Goal: Information Seeking & Learning: Learn about a topic

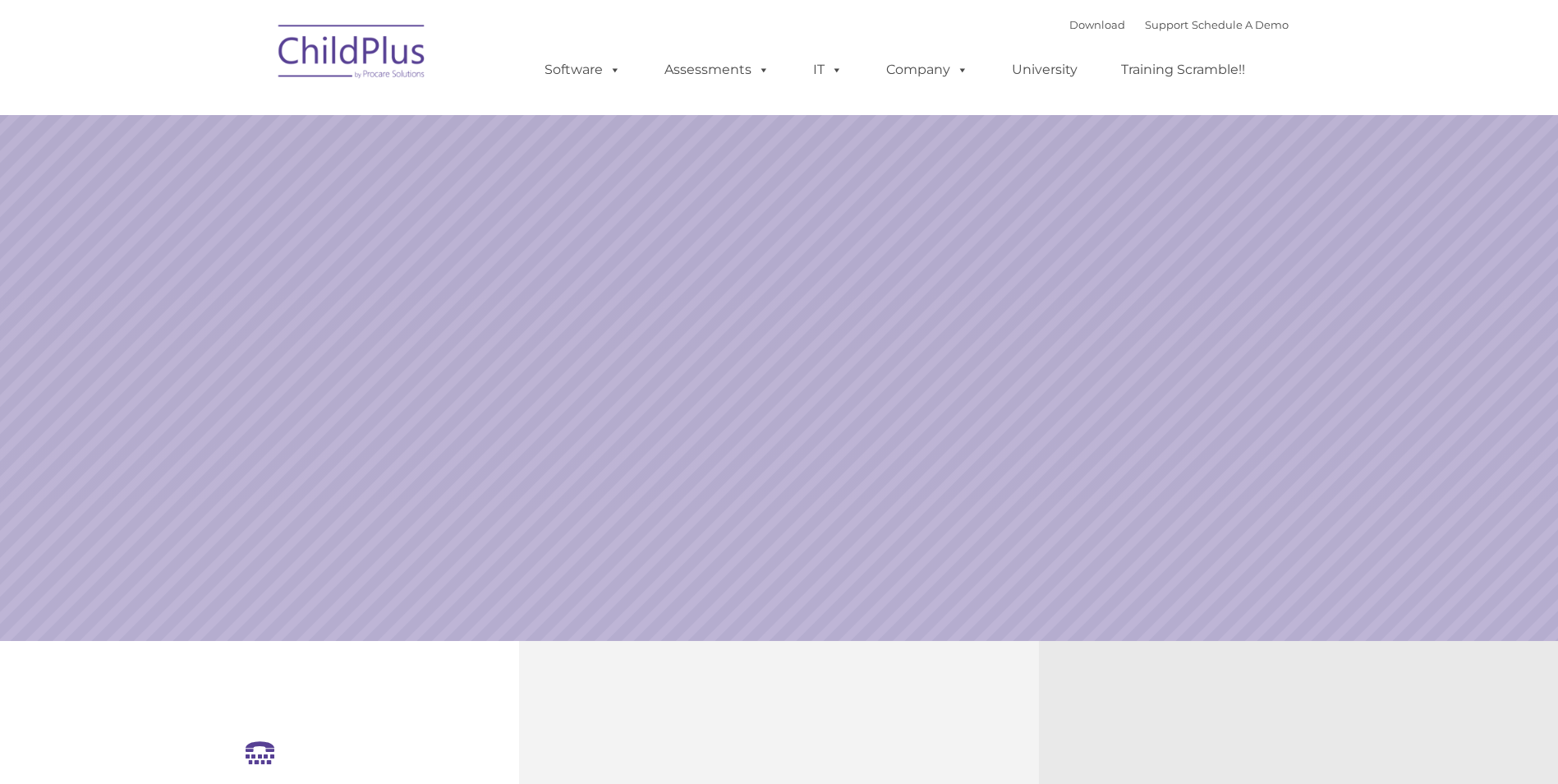
select select "MEDIUM"
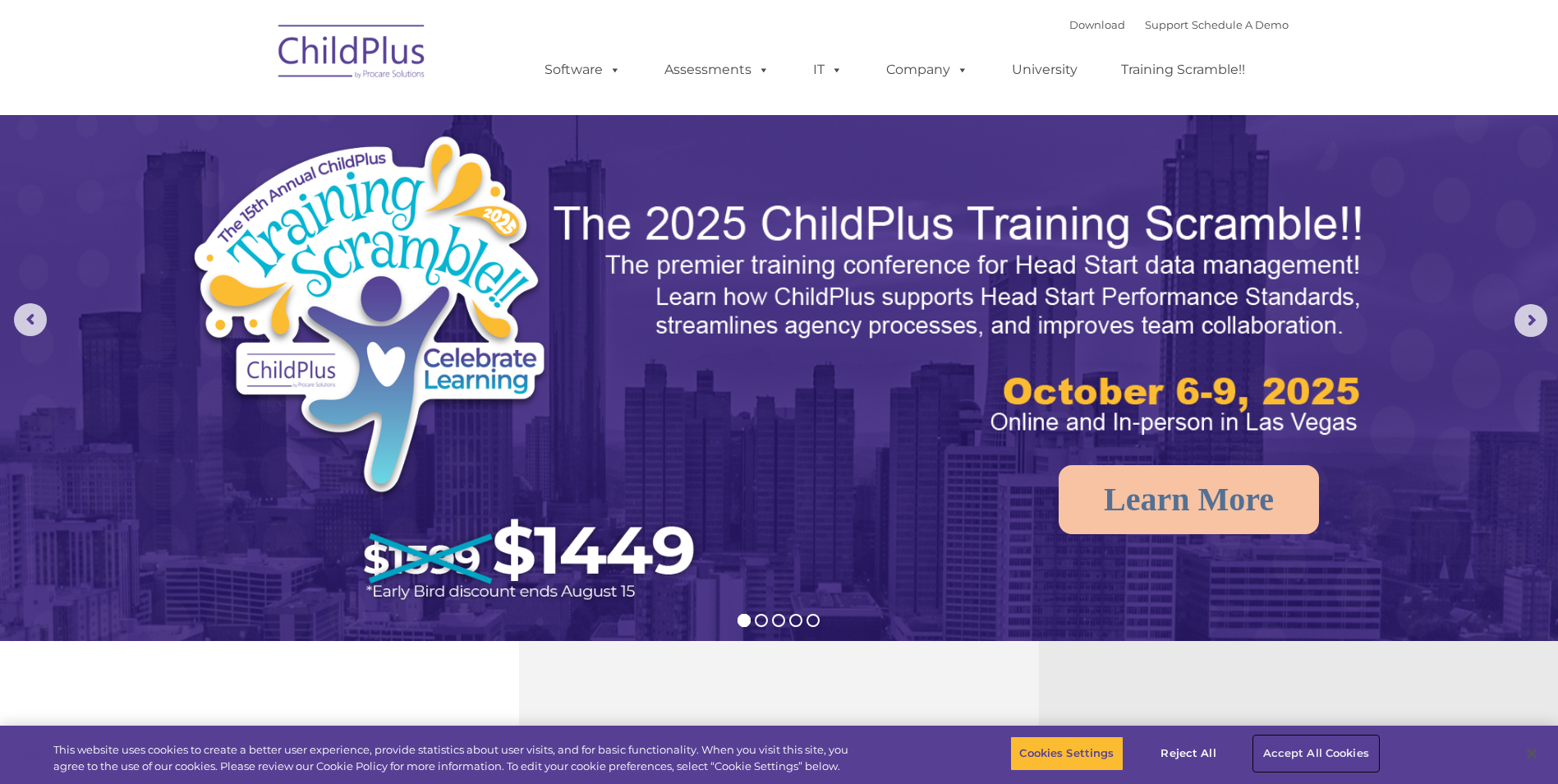
click at [1296, 754] on button "Accept All Cookies" at bounding box center [1316, 753] width 124 height 35
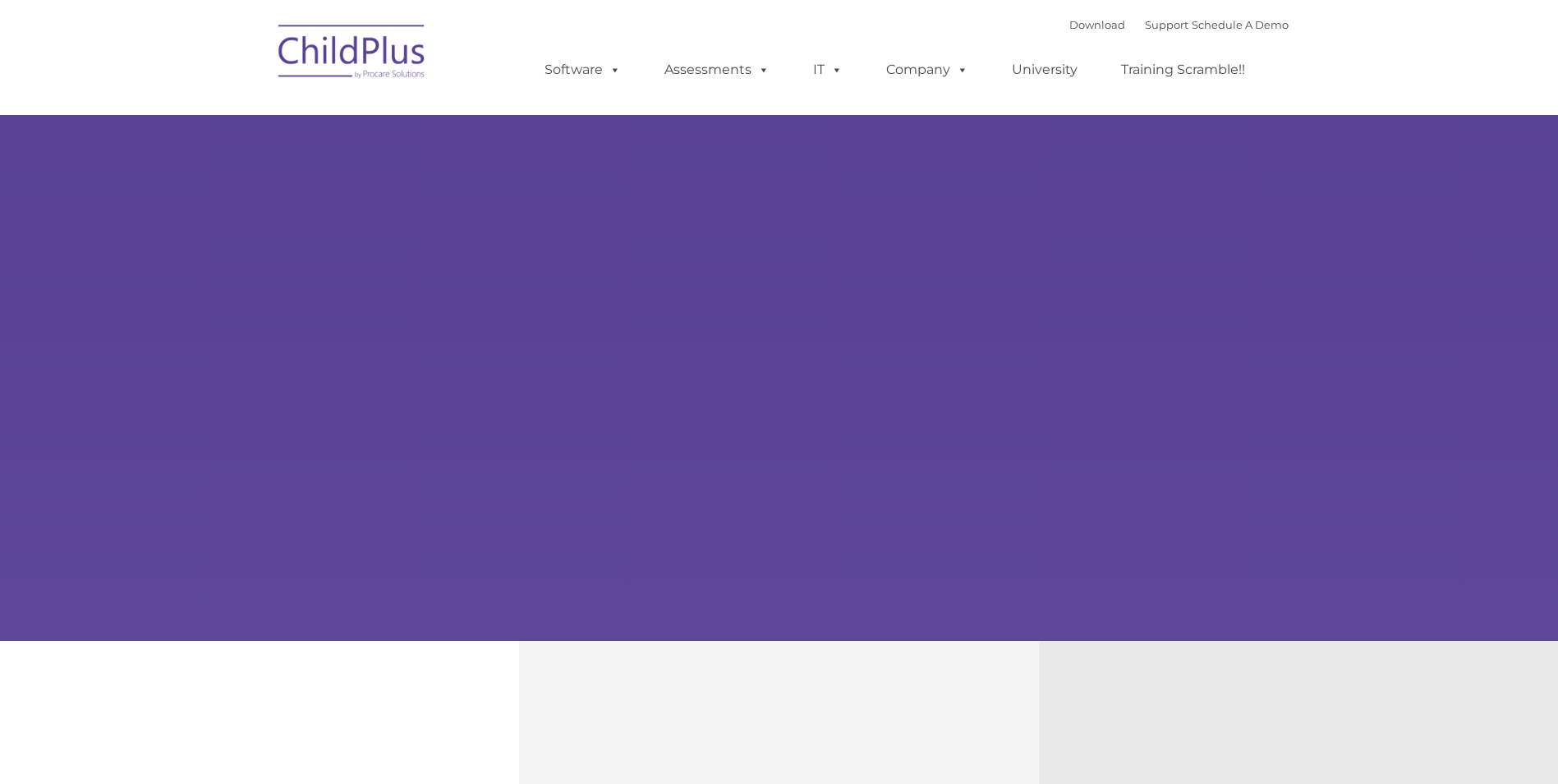
type input ""
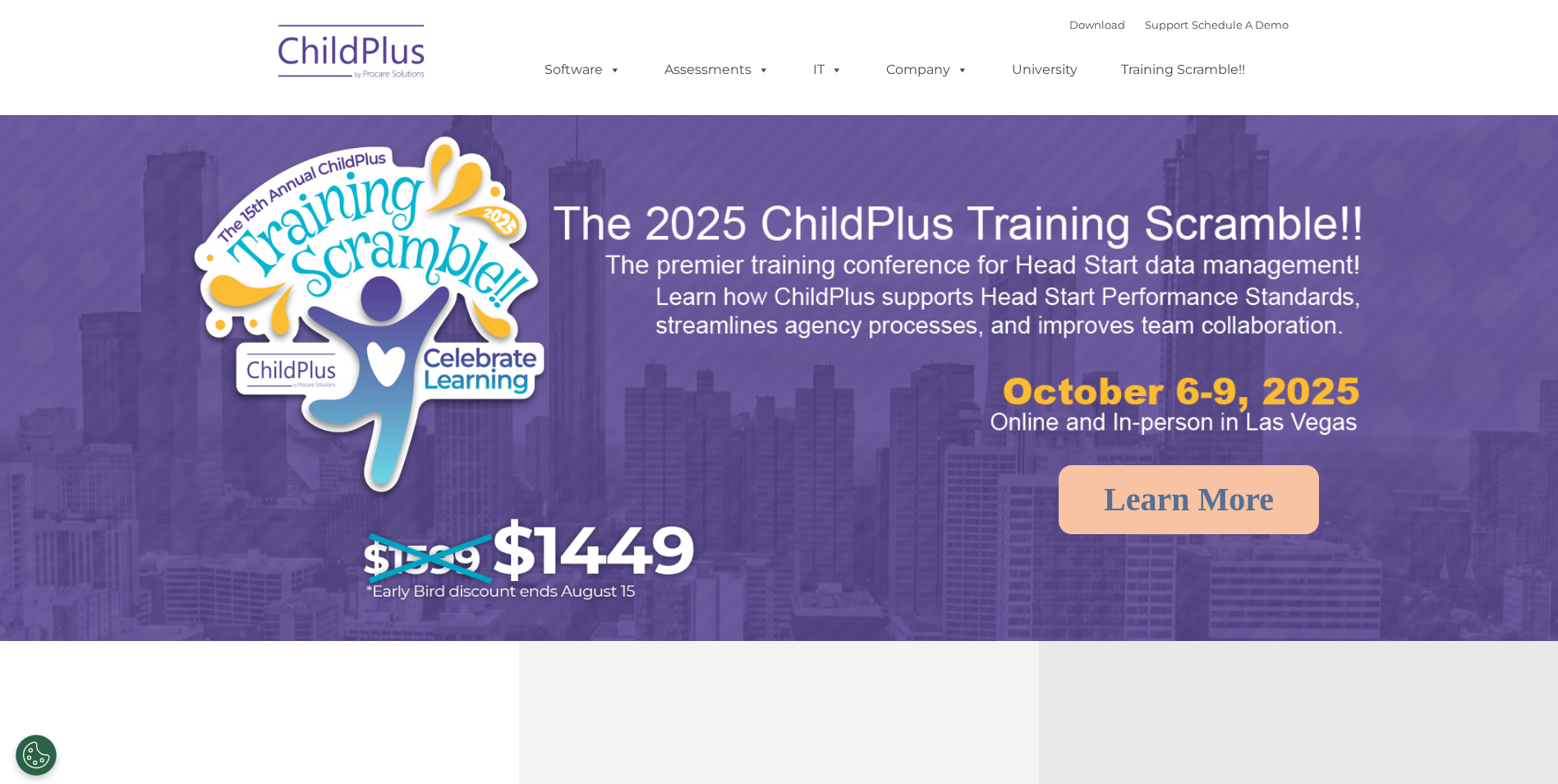
select select "MEDIUM"
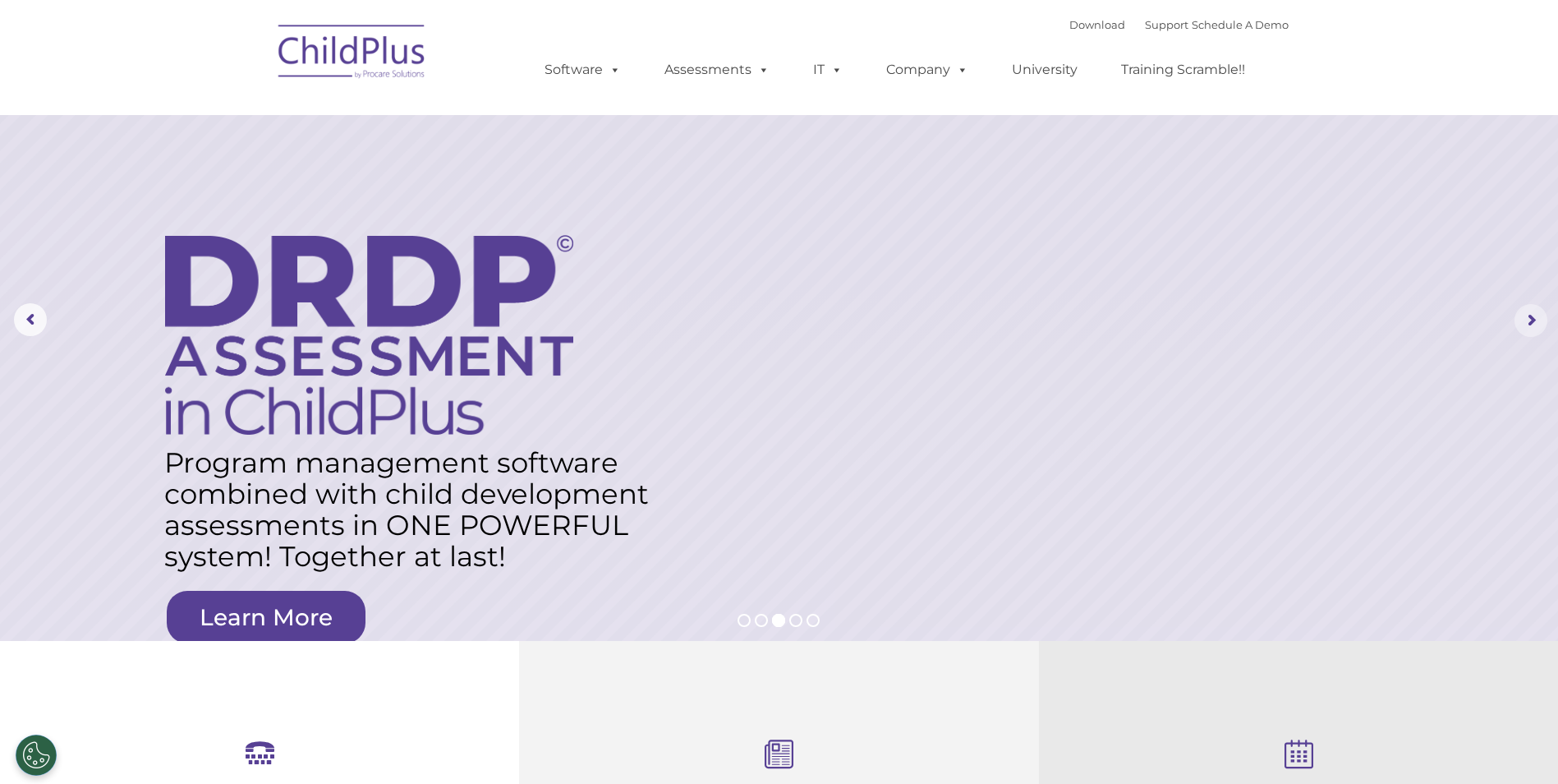
click at [1528, 320] on rs-arrow at bounding box center [1531, 320] width 33 height 33
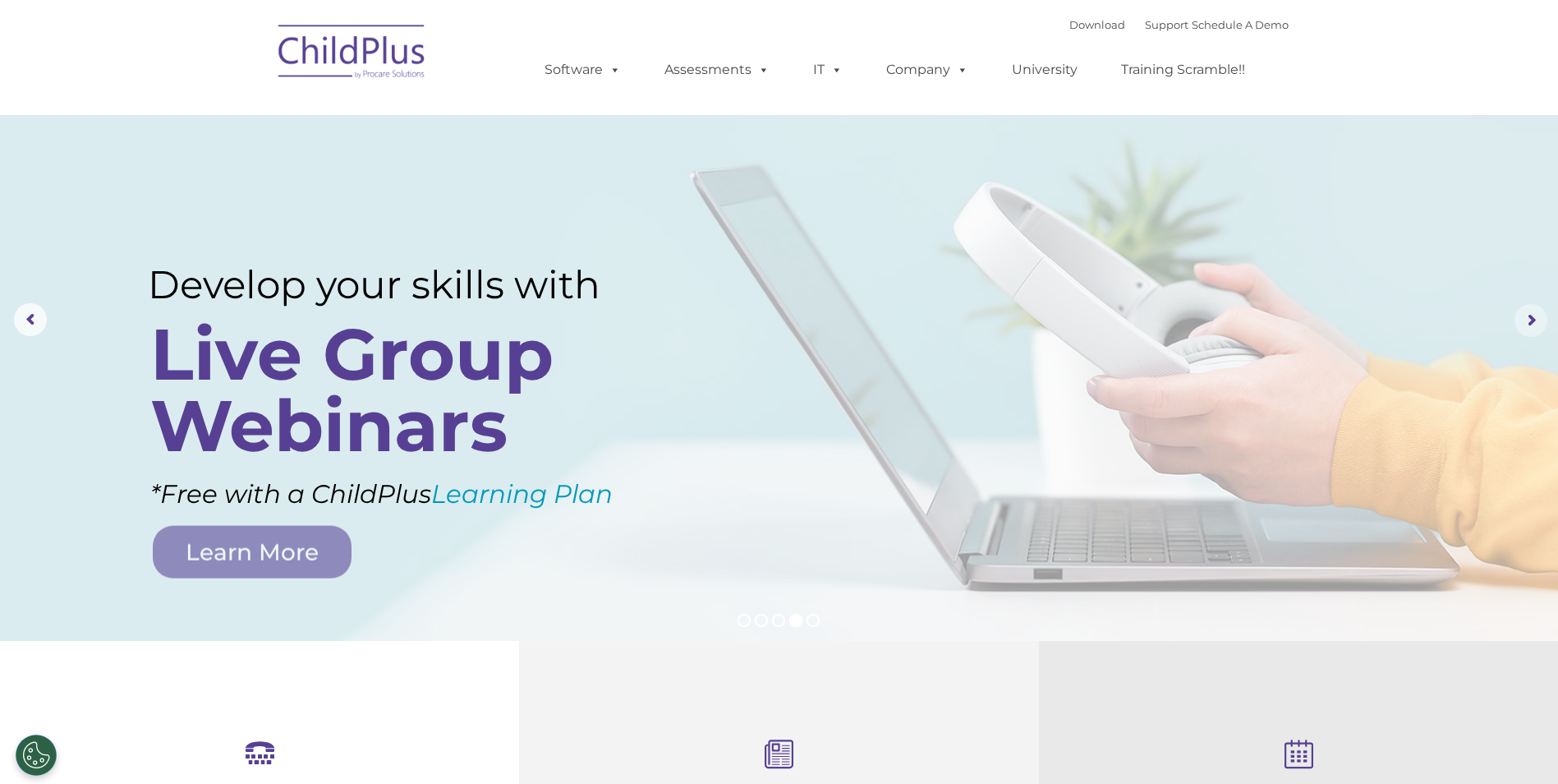
click at [1528, 324] on rs-arrow at bounding box center [1531, 320] width 33 height 33
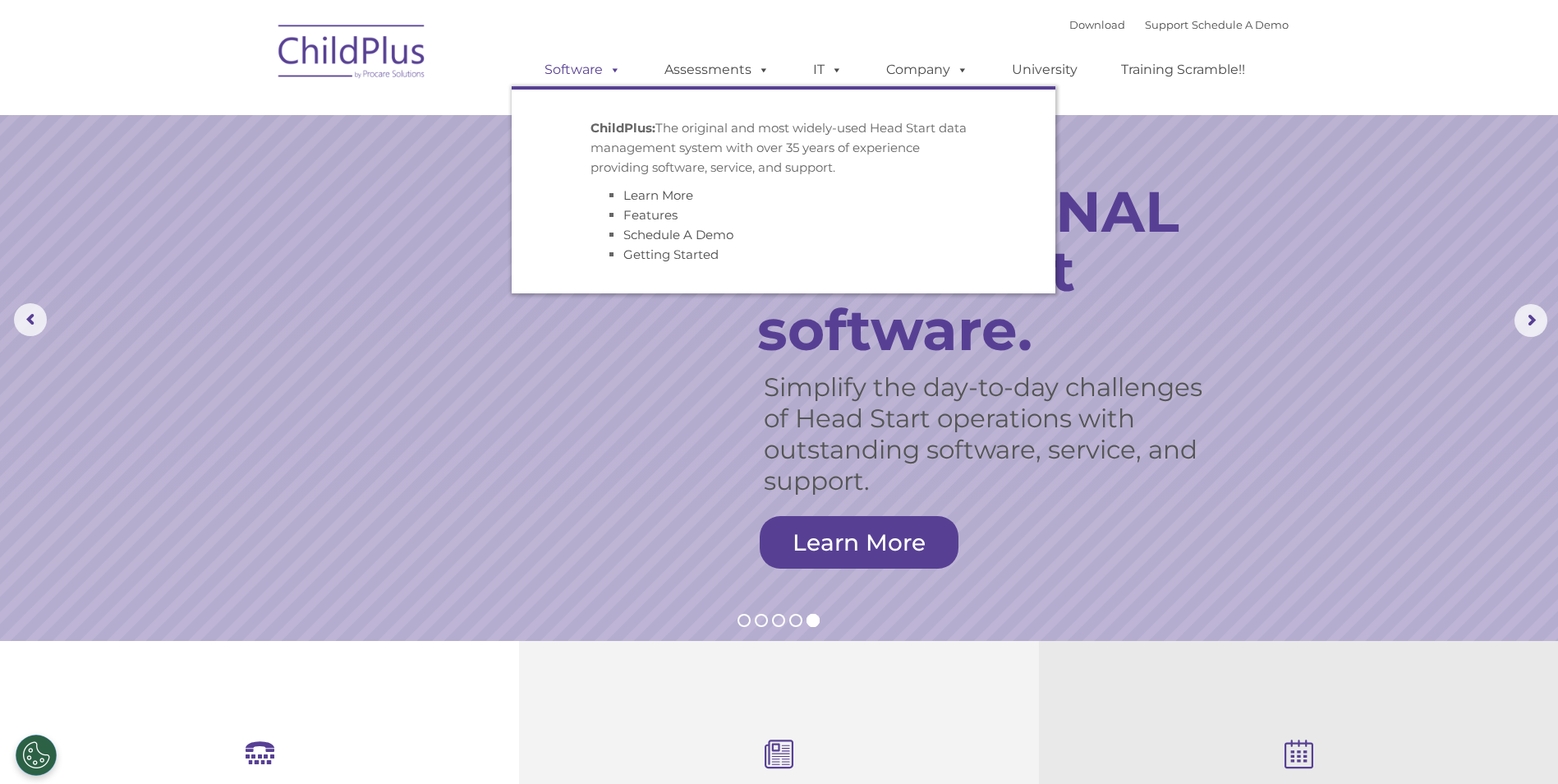
click at [587, 74] on link "Software" at bounding box center [582, 69] width 109 height 33
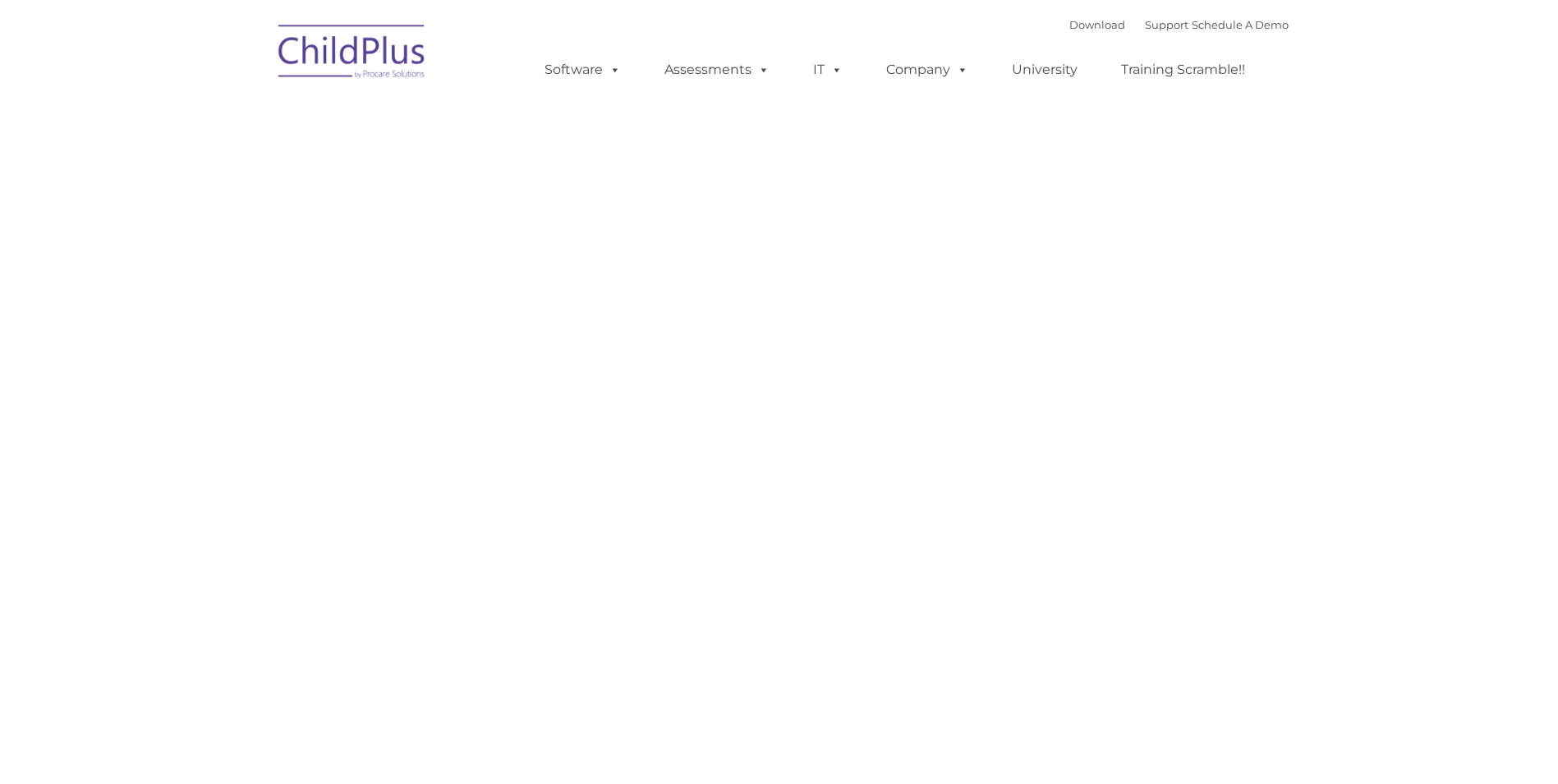
type input ""
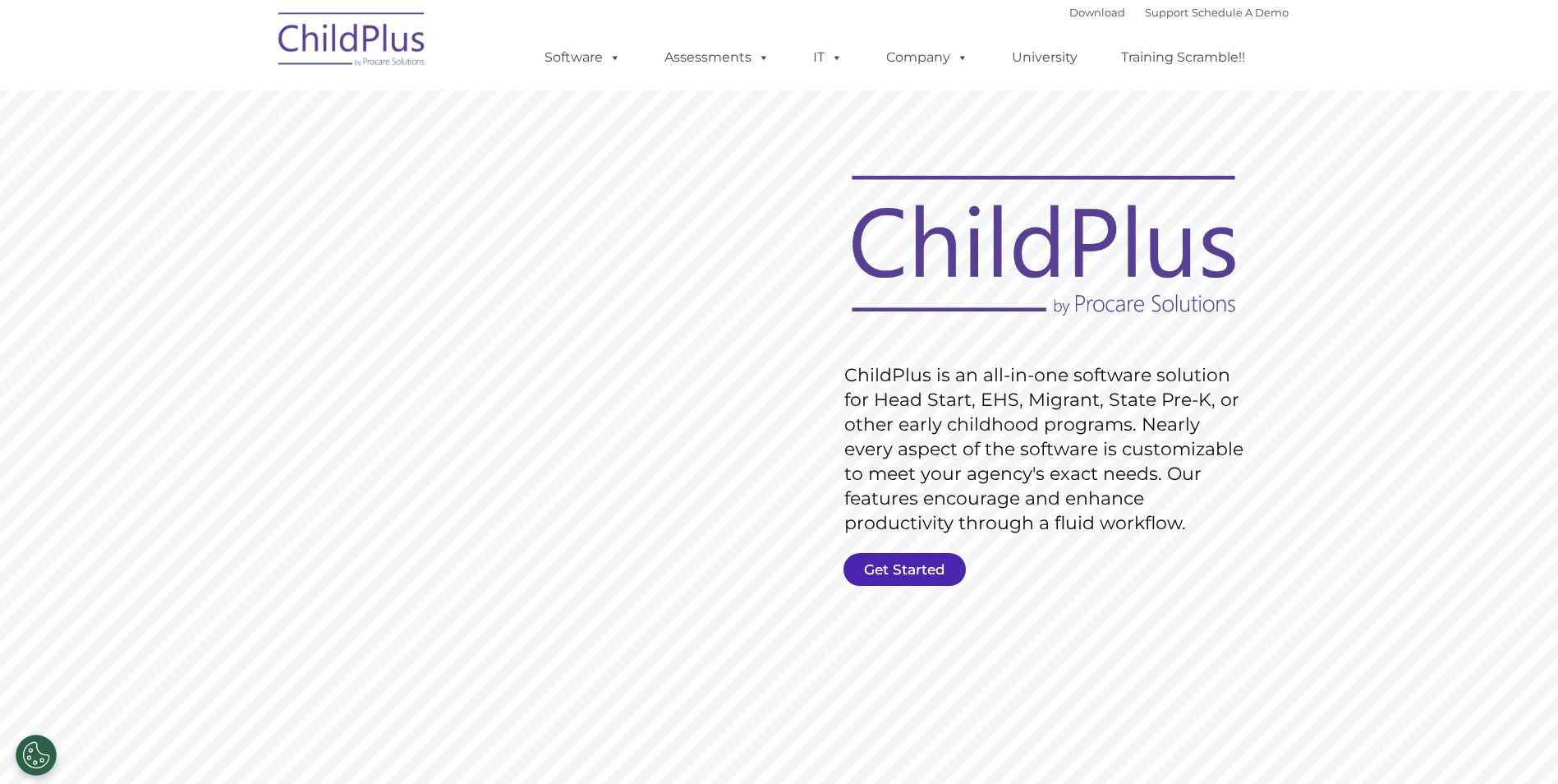
click at [914, 568] on link "Get Started" at bounding box center [905, 569] width 122 height 33
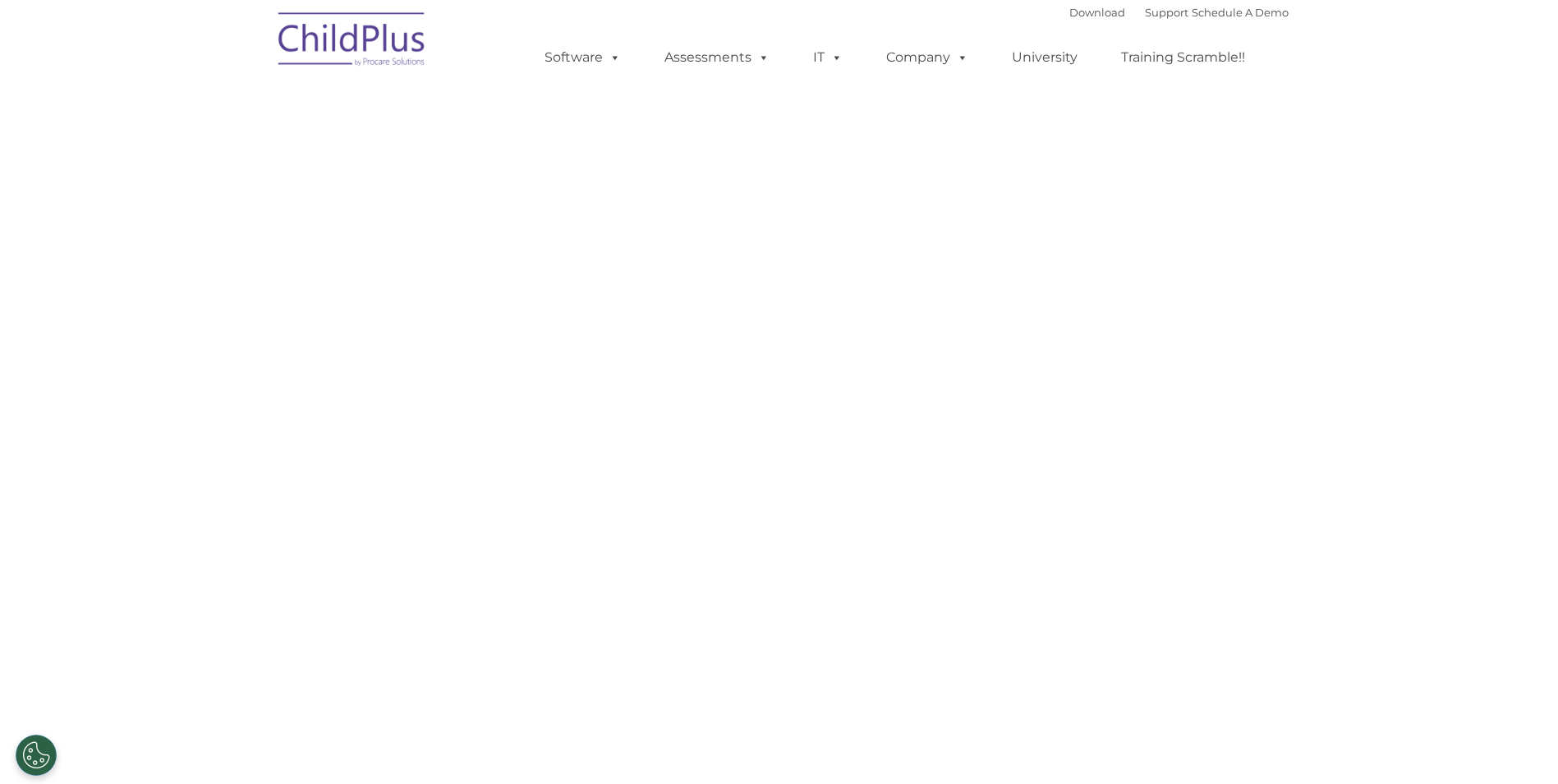
select select "MEDIUM"
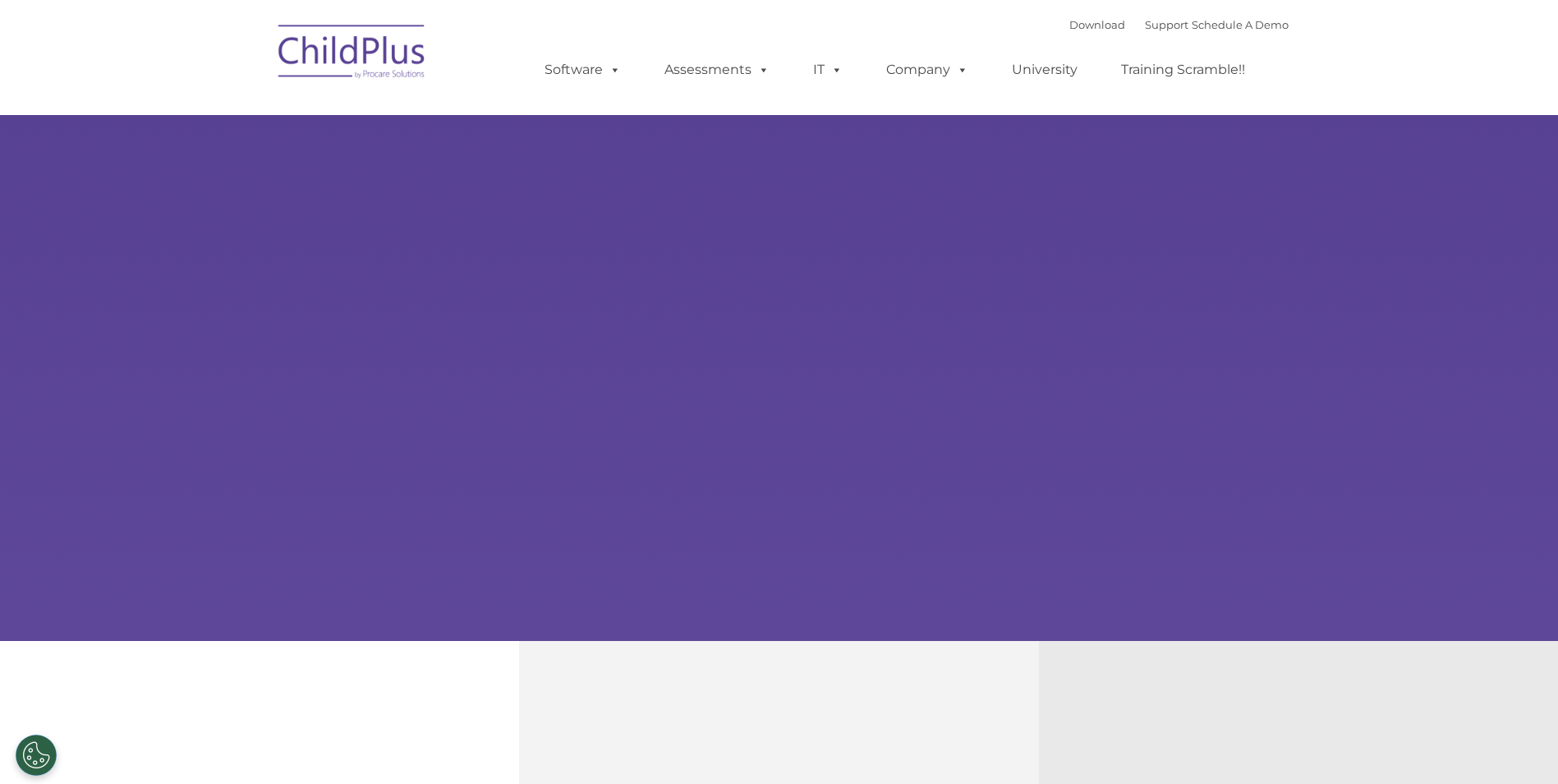
type input ""
select select "MEDIUM"
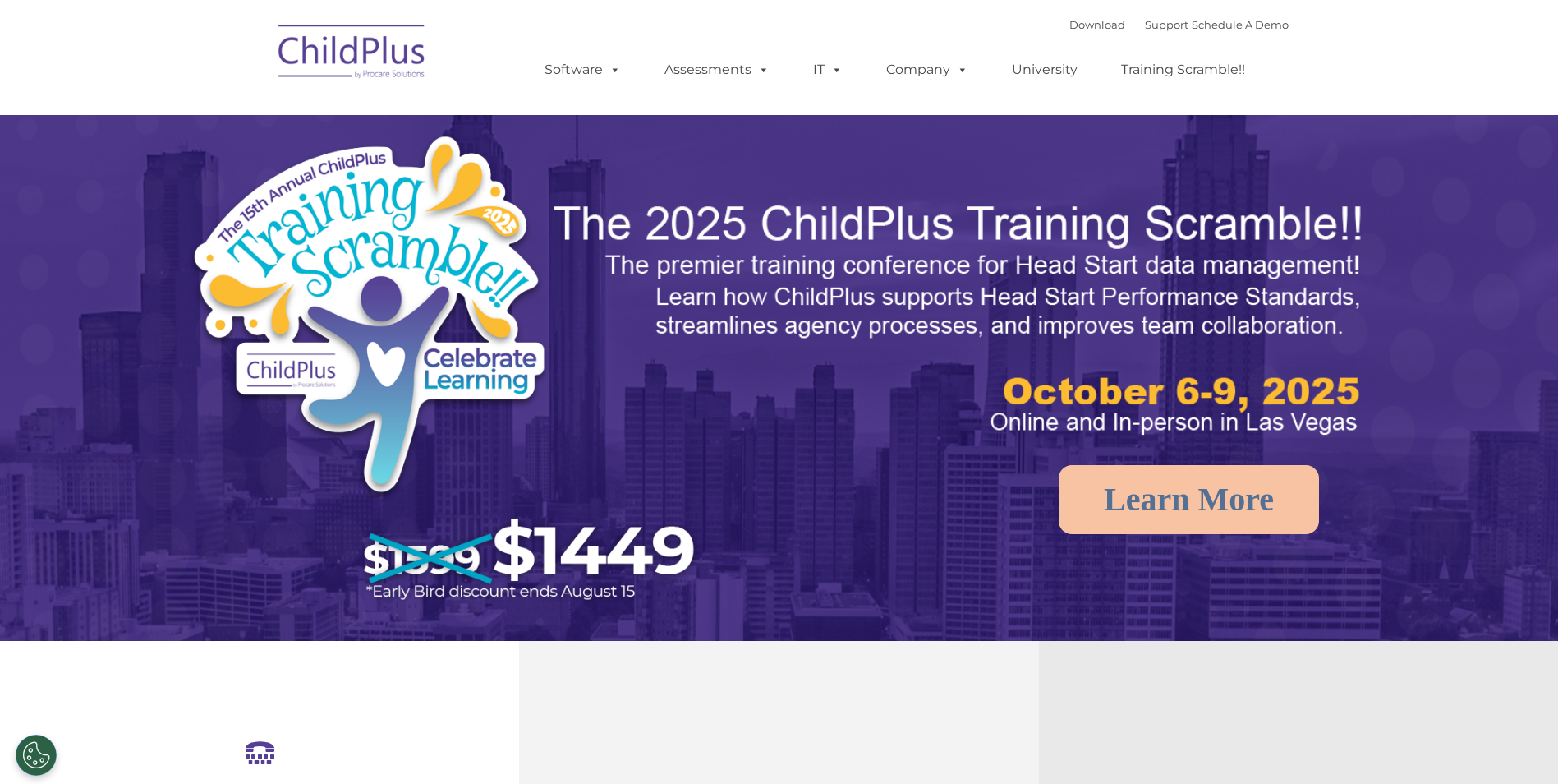
select select "MEDIUM"
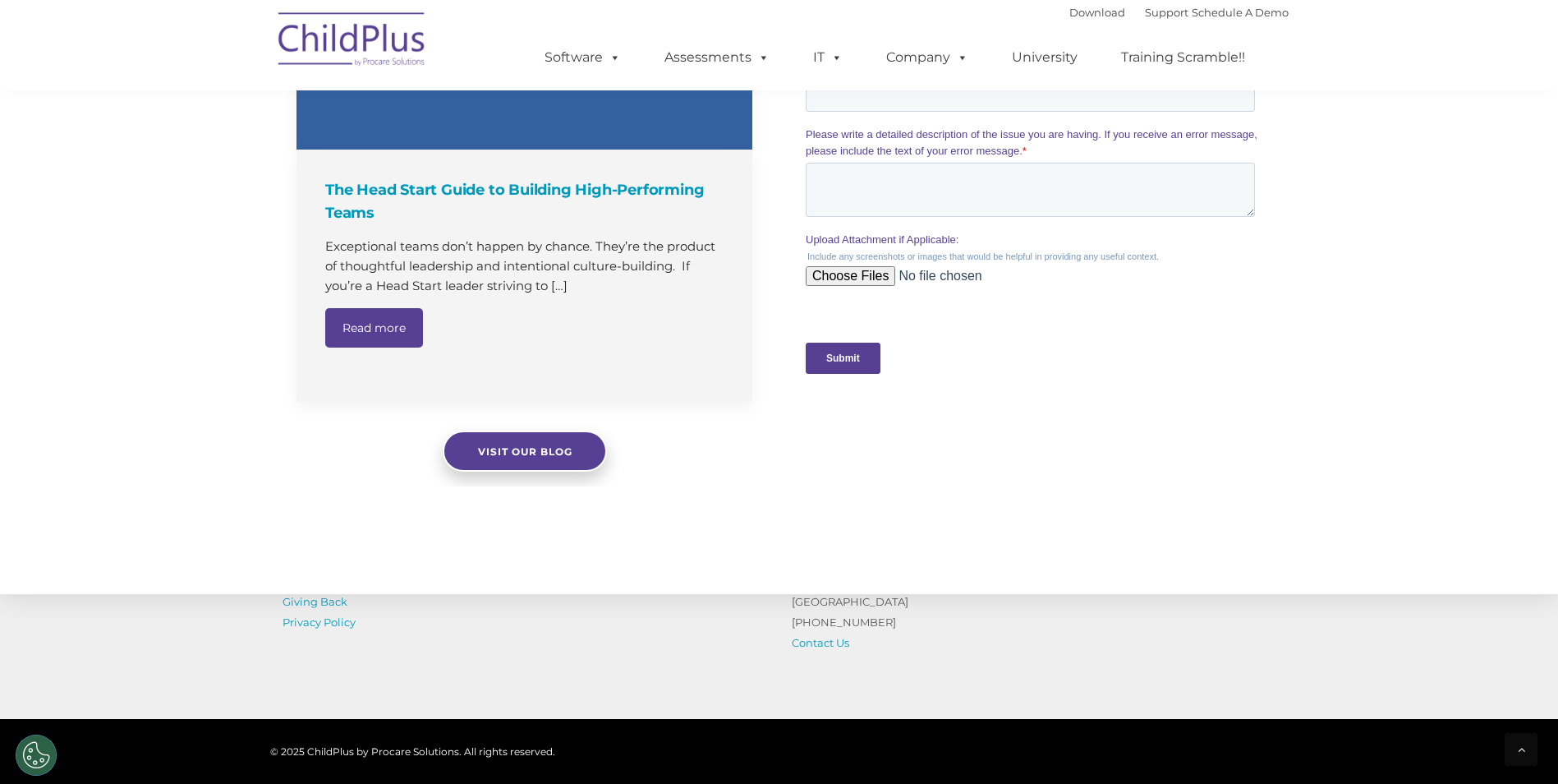
scroll to position [1641, 0]
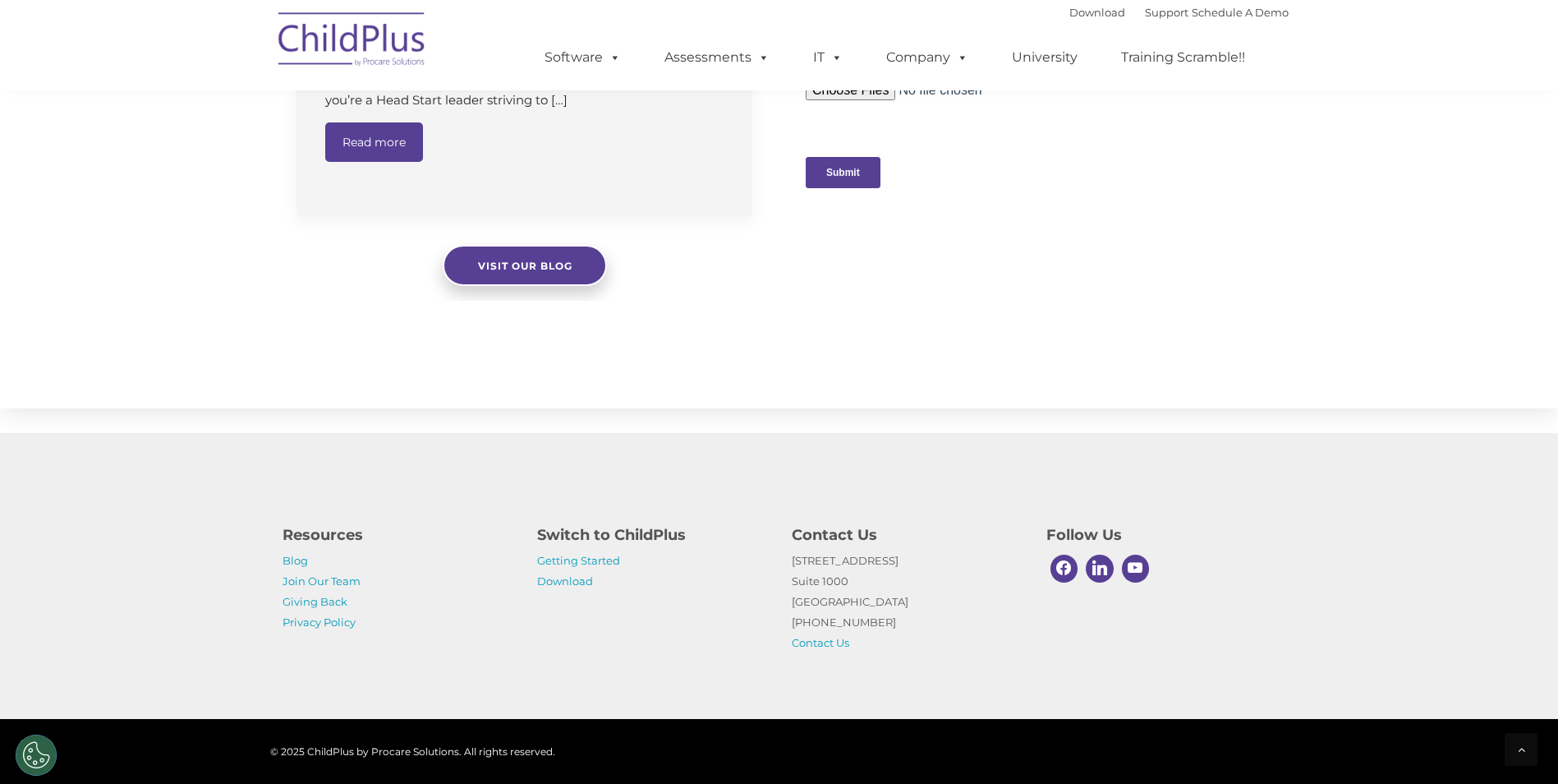
drag, startPoint x: 886, startPoint y: 212, endPoint x: 1700, endPoint y: -338, distance: 981.6
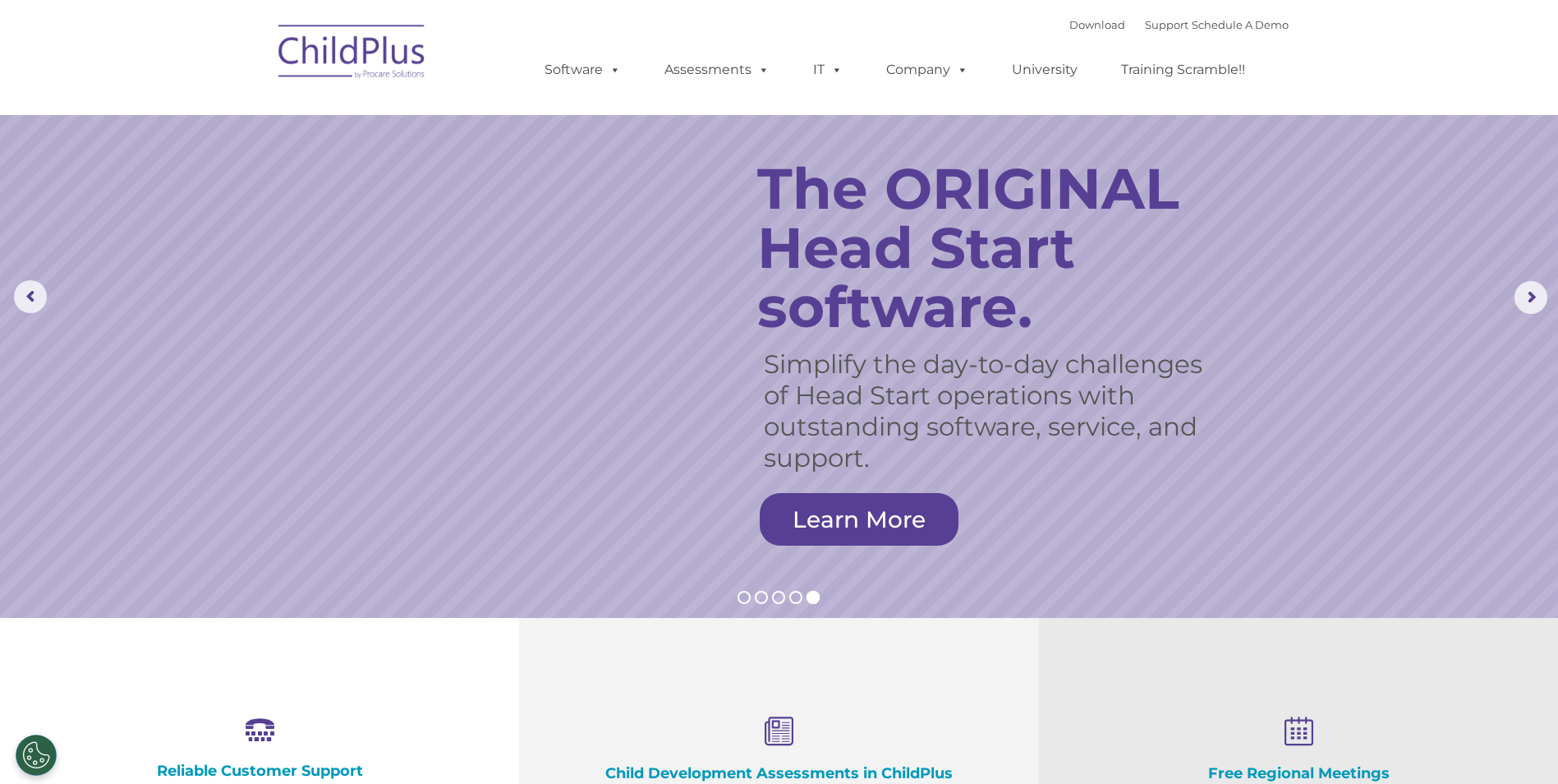
scroll to position [0, 0]
